Goal: Task Accomplishment & Management: Complete application form

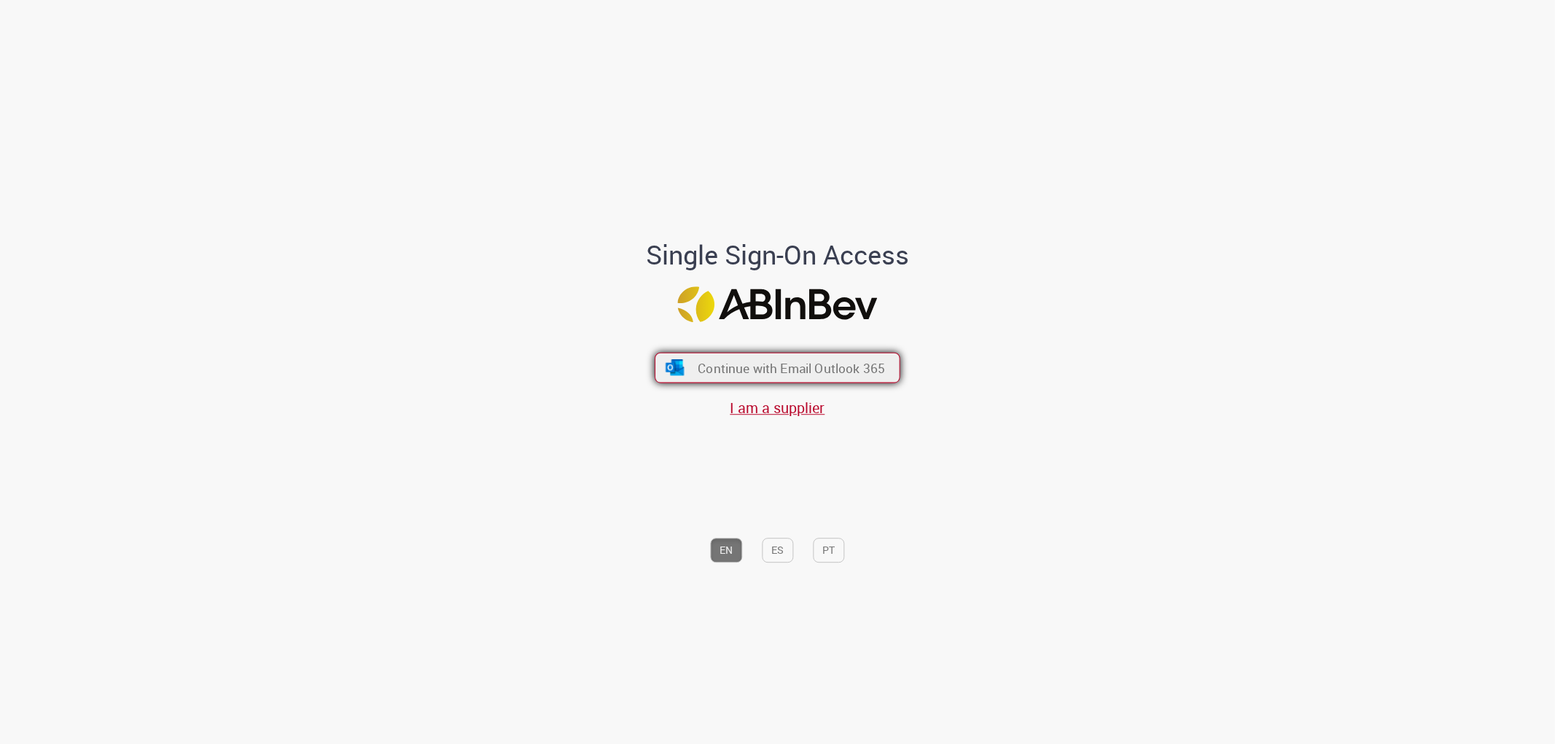
click at [856, 362] on span "Continue with Email Outlook 365" at bounding box center [791, 367] width 187 height 17
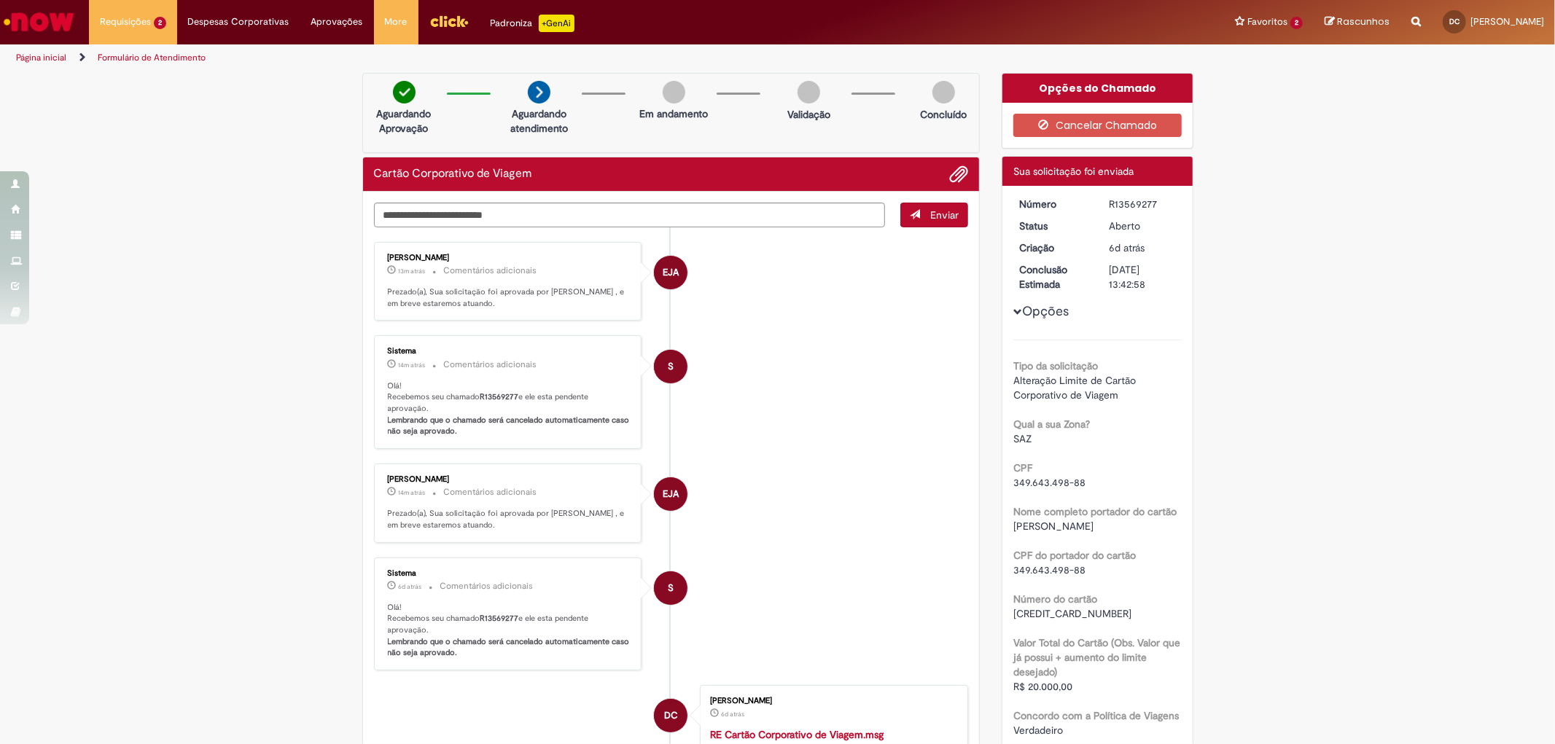
click at [1340, 304] on div "Verificar Código de Barras Aguardando Aprovação Aguardando atendimento Em andam…" at bounding box center [777, 601] width 1555 height 1057
